Goal: Navigation & Orientation: Go to known website

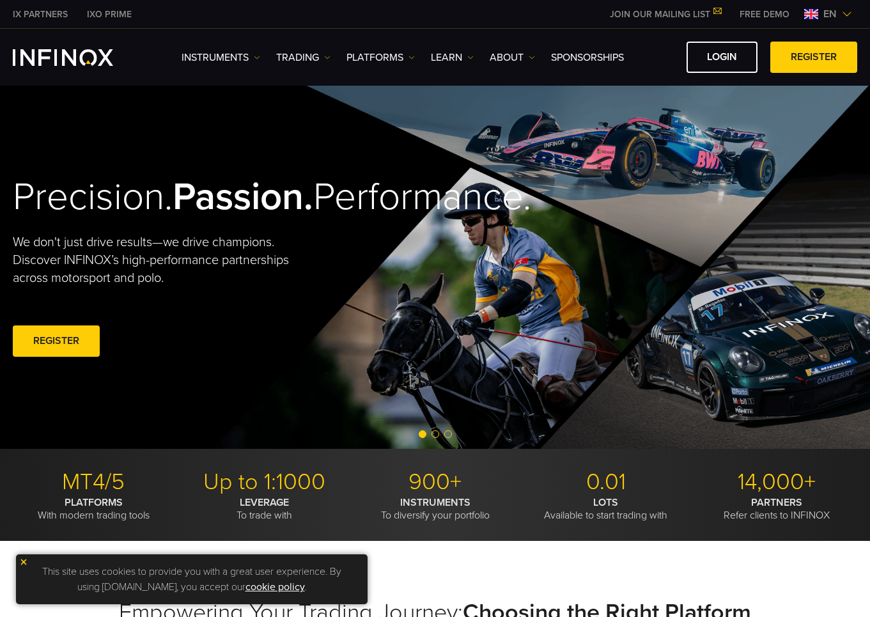
click at [840, 18] on span "en" at bounding box center [830, 13] width 24 height 15
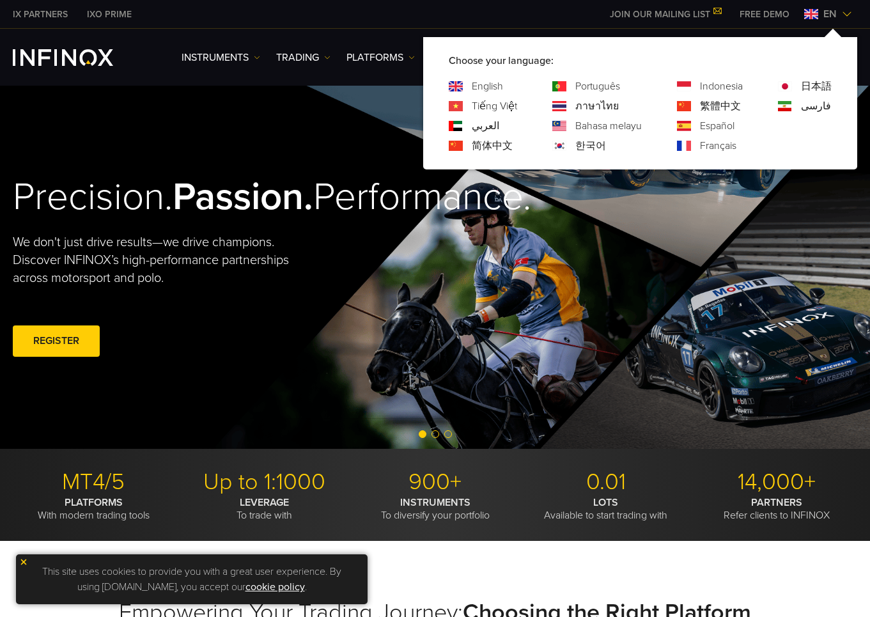
click at [592, 146] on link "한국어" at bounding box center [590, 145] width 31 height 15
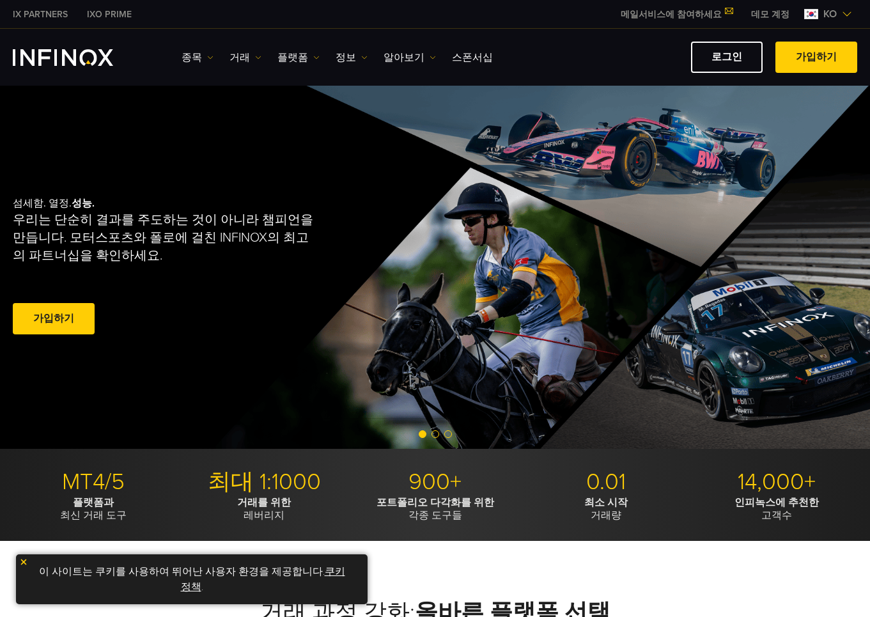
click at [836, 14] on span "ko" at bounding box center [830, 13] width 24 height 15
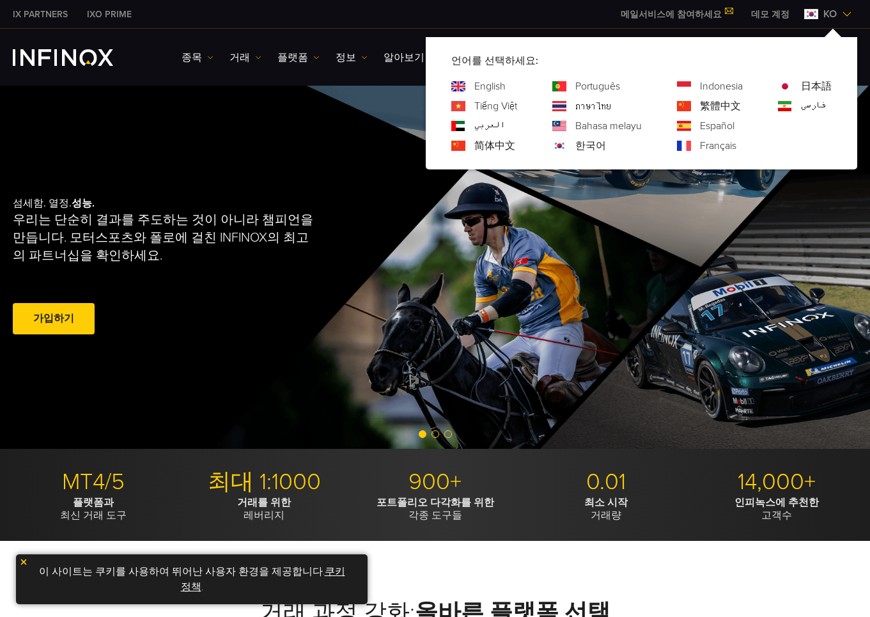
click at [836, 14] on span "ko" at bounding box center [830, 13] width 24 height 15
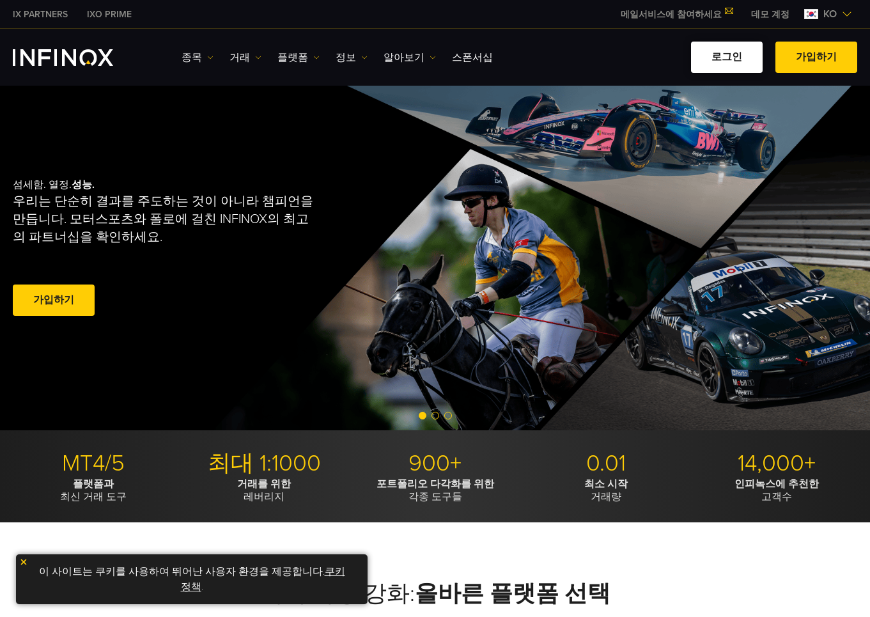
click at [730, 58] on link "로그인" at bounding box center [727, 57] width 72 height 31
